Goal: Information Seeking & Learning: Learn about a topic

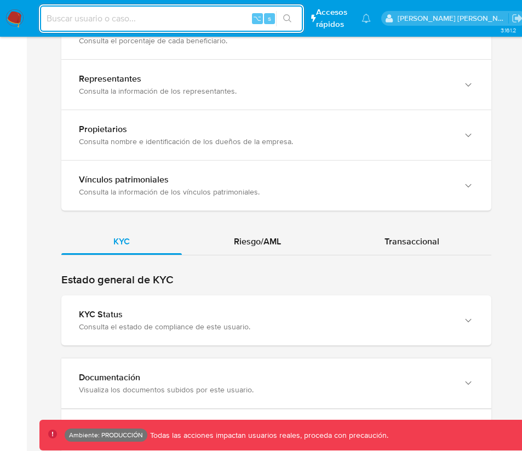
scroll to position [1043, 0]
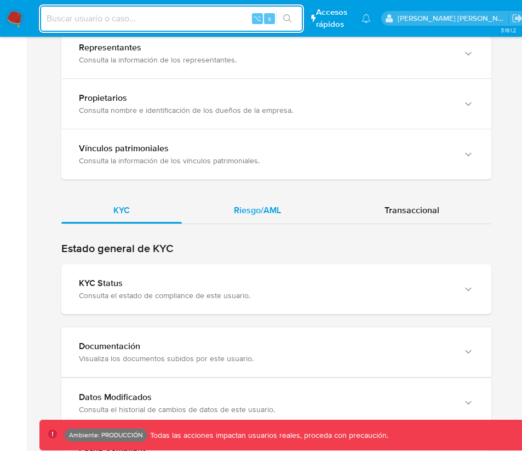
click at [270, 204] on span "Riesgo/AML" at bounding box center [257, 210] width 47 height 13
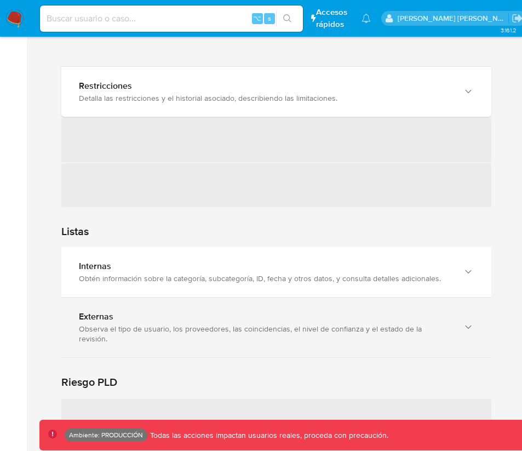
scroll to position [1419, 0]
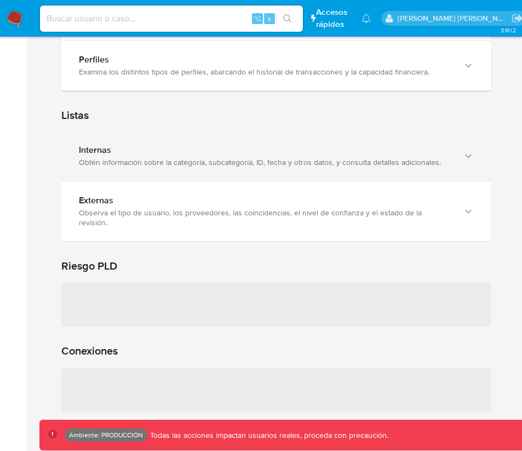
click at [243, 145] on div "Internas Obtén información sobre la categoría, subcategoría, ID, fecha y otros …" at bounding box center [265, 156] width 373 height 22
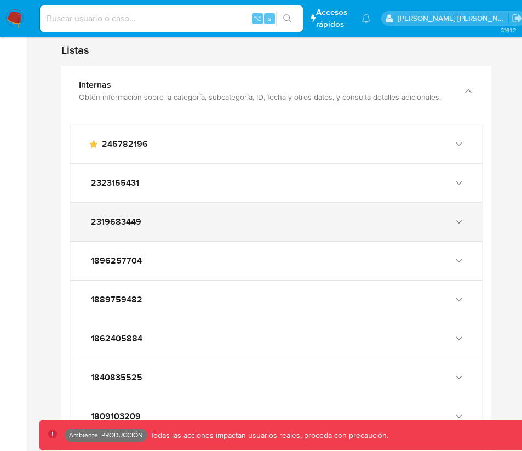
scroll to position [1482, 0]
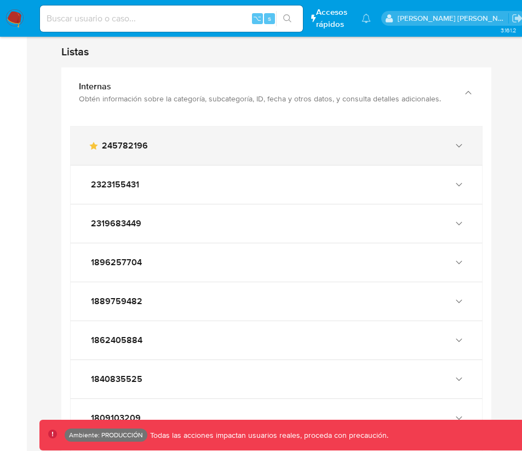
click at [226, 140] on div "main-user-icon 245782196" at bounding box center [265, 145] width 355 height 11
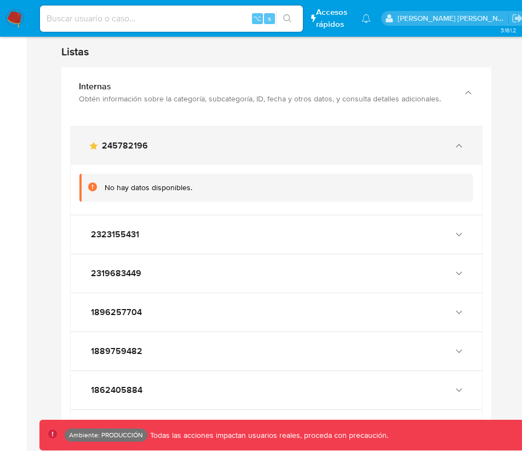
click at [211, 131] on div "main-user-icon 245782196" at bounding box center [277, 146] width 412 height 38
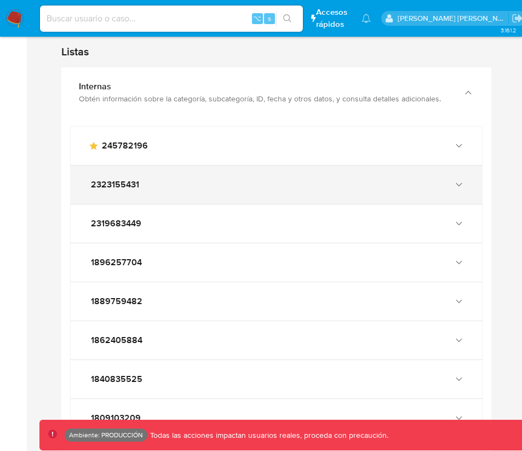
click at [185, 172] on div "2323155431" at bounding box center [277, 185] width 412 height 38
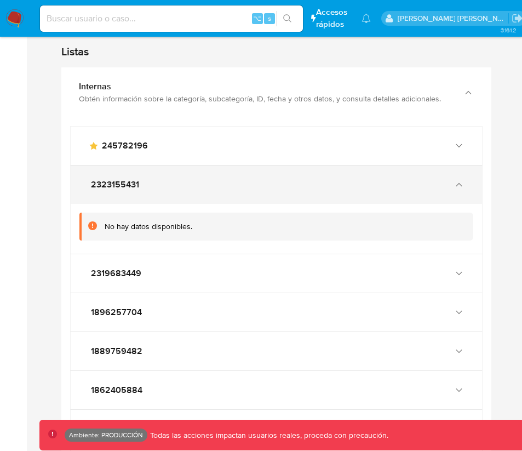
click at [185, 204] on div "No hay datos disponibles." at bounding box center [277, 229] width 412 height 50
click at [193, 166] on div "2323155431" at bounding box center [277, 185] width 412 height 38
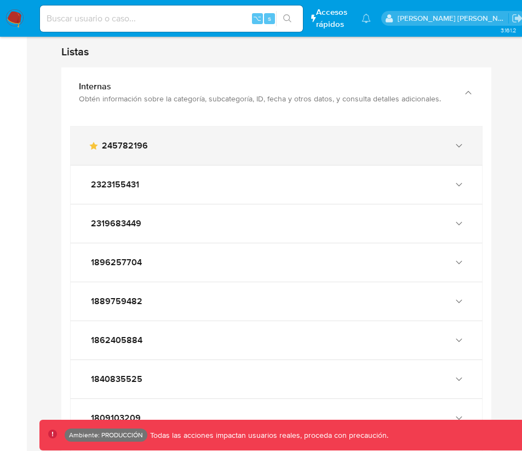
click at [256, 140] on div "main-user-icon 245782196" at bounding box center [265, 145] width 355 height 11
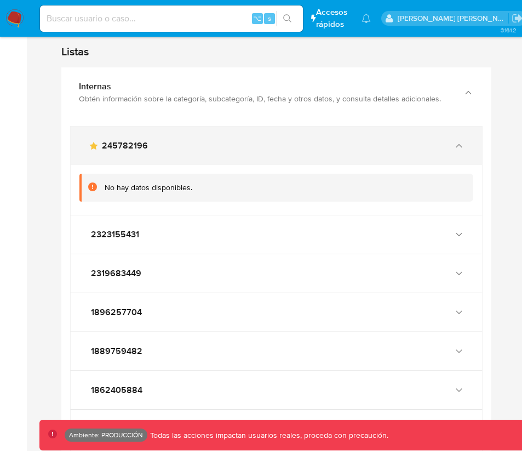
click at [256, 140] on div "main-user-icon 245782196" at bounding box center [265, 145] width 355 height 11
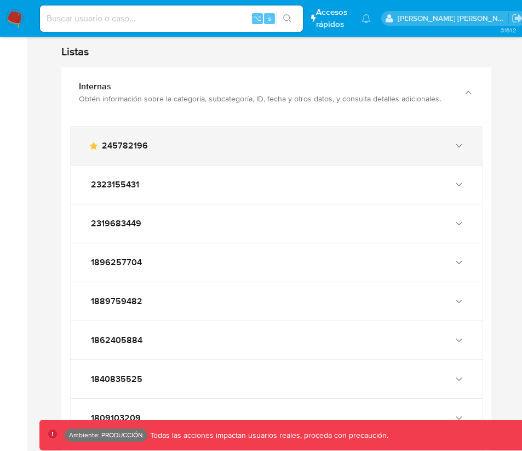
click at [221, 140] on div "main-user-icon 245782196" at bounding box center [265, 145] width 355 height 11
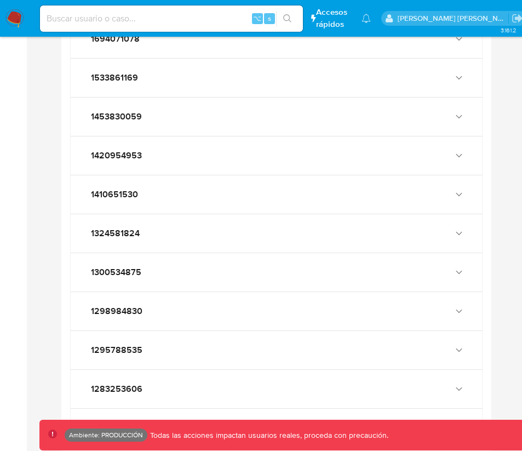
scroll to position [2090, 0]
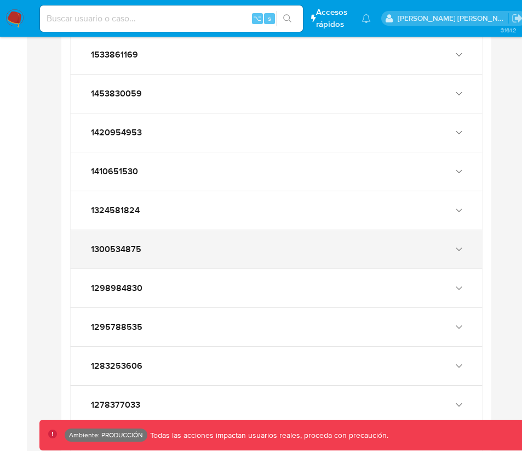
click at [161, 230] on div "1300534875" at bounding box center [277, 249] width 412 height 38
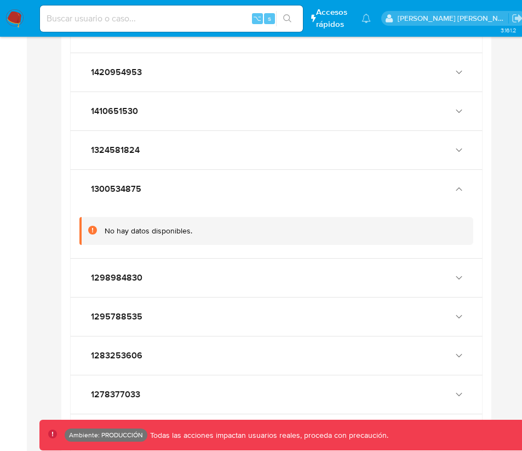
scroll to position [2155, 0]
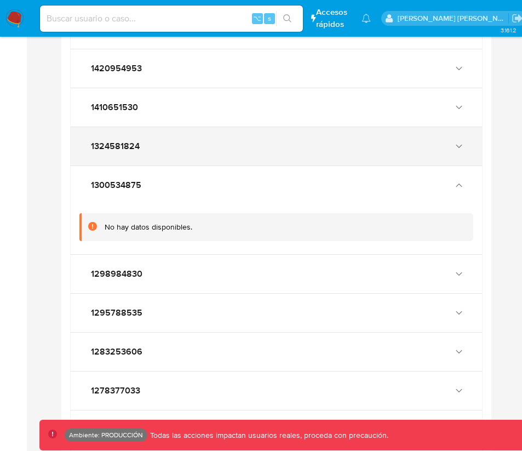
click at [180, 127] on div "1324581824" at bounding box center [277, 146] width 412 height 38
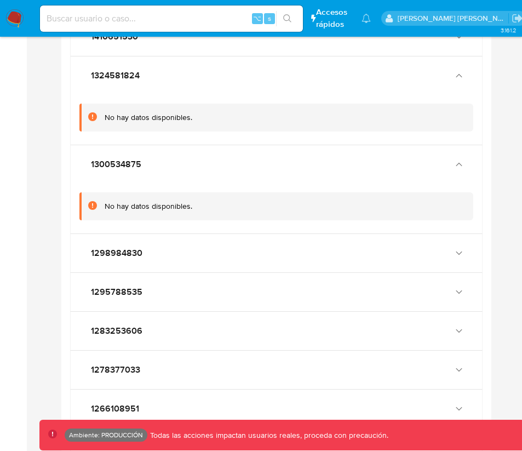
scroll to position [2240, 0]
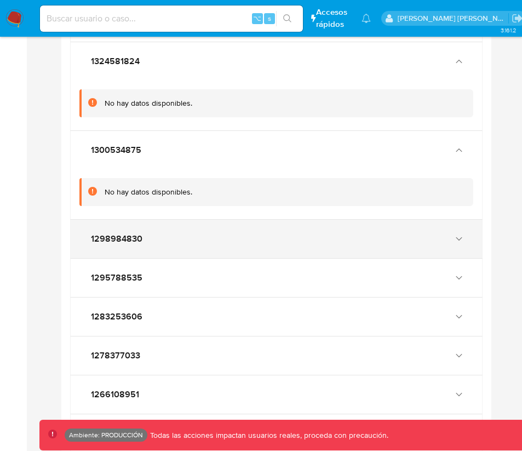
click at [237, 234] on div "1298984830" at bounding box center [265, 239] width 355 height 11
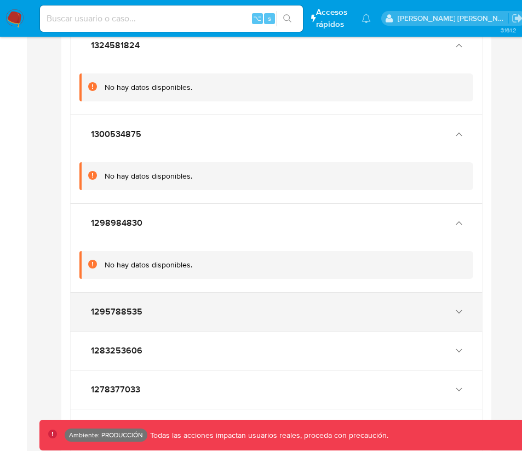
click at [233, 293] on div "1295788535" at bounding box center [277, 312] width 412 height 38
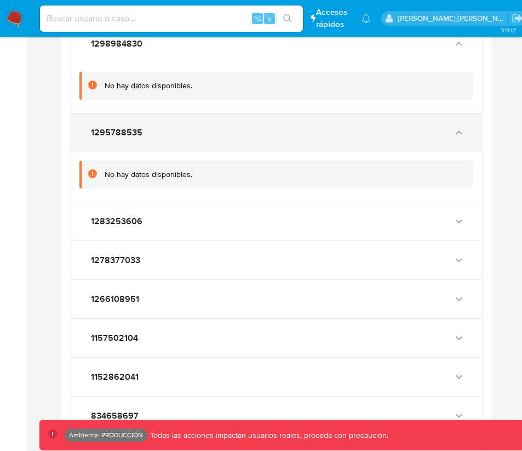
scroll to position [2439, 0]
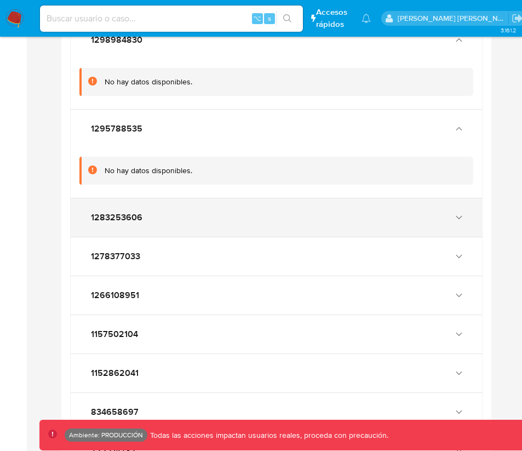
click at [221, 212] on div "1283253606" at bounding box center [265, 217] width 355 height 11
